Goal: Information Seeking & Learning: Find specific page/section

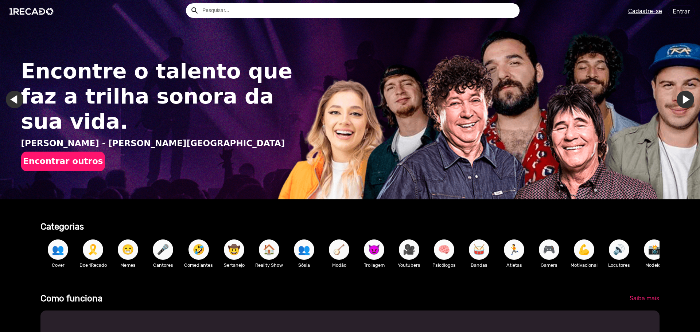
click at [258, 12] on input "text" at bounding box center [358, 10] width 323 height 15
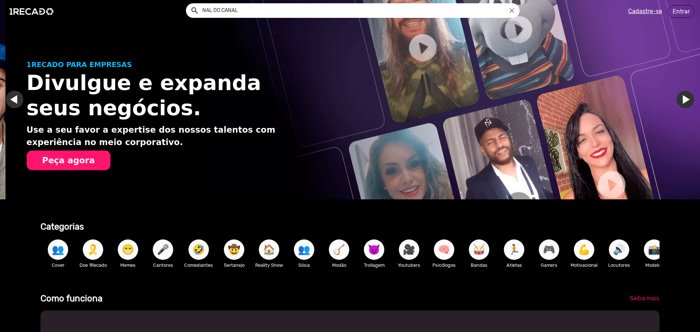
click at [188, 4] on button "search" at bounding box center [194, 10] width 13 height 13
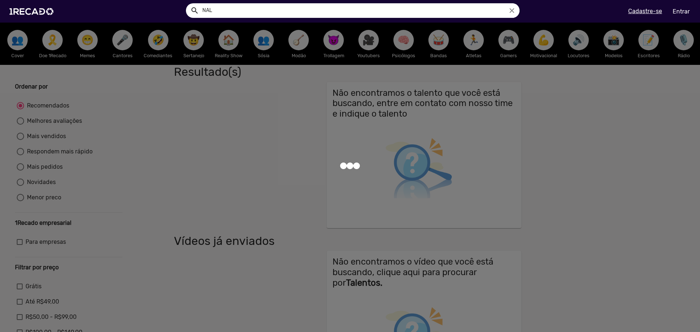
click at [188, 4] on button "search" at bounding box center [194, 10] width 13 height 13
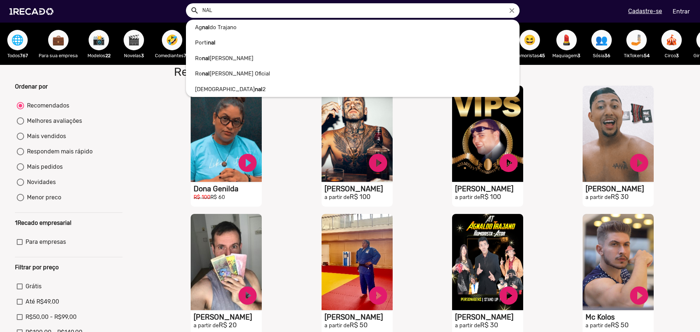
click at [279, 263] on div at bounding box center [350, 166] width 700 height 332
drag, startPoint x: 220, startPoint y: 10, endPoint x: 181, endPoint y: 6, distance: 39.3
click at [186, 6] on ng-autocomplete "NAL close Ag nal do Trajano Porti nal Ro nal dinho Gaúcho Ro nal [PERSON_NAME] …" at bounding box center [353, 10] width 334 height 15
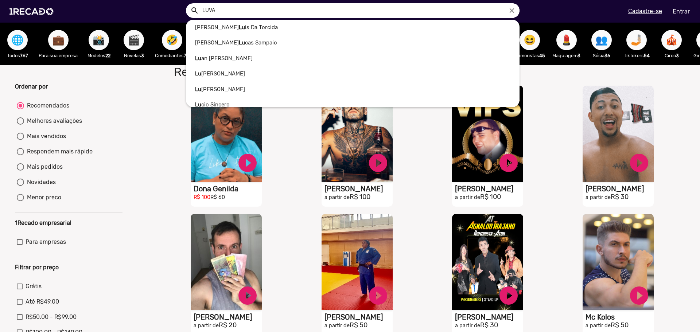
type input "LUVA"
click at [188, 4] on button "search" at bounding box center [194, 10] width 13 height 13
